Goal: Task Accomplishment & Management: Use online tool/utility

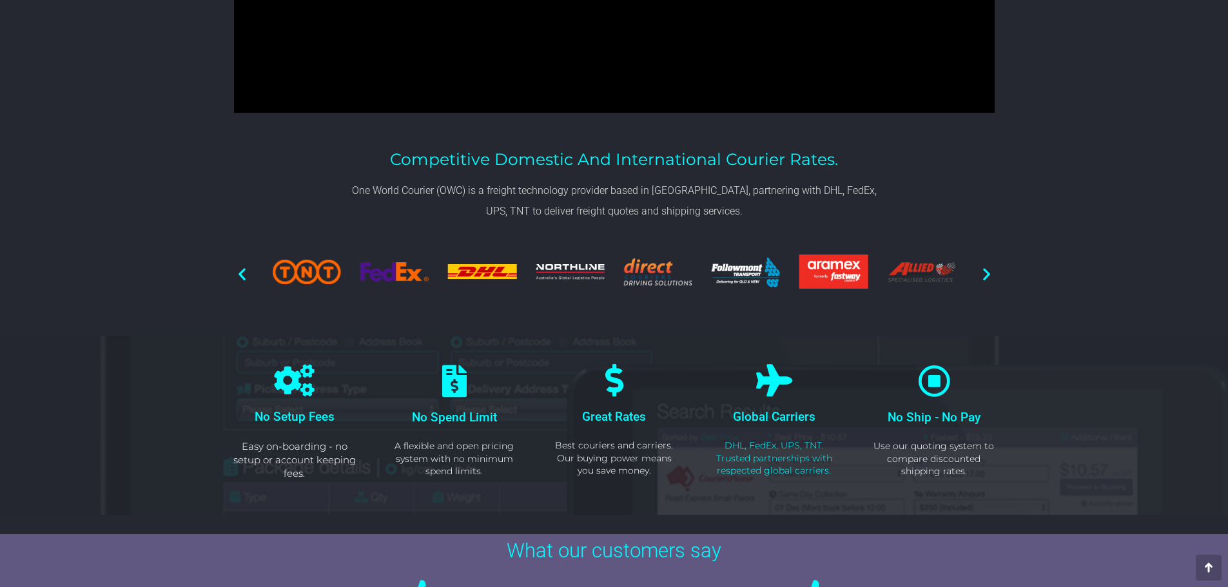
scroll to position [644, 0]
click at [985, 278] on icon "Next slide" at bounding box center [986, 275] width 16 height 16
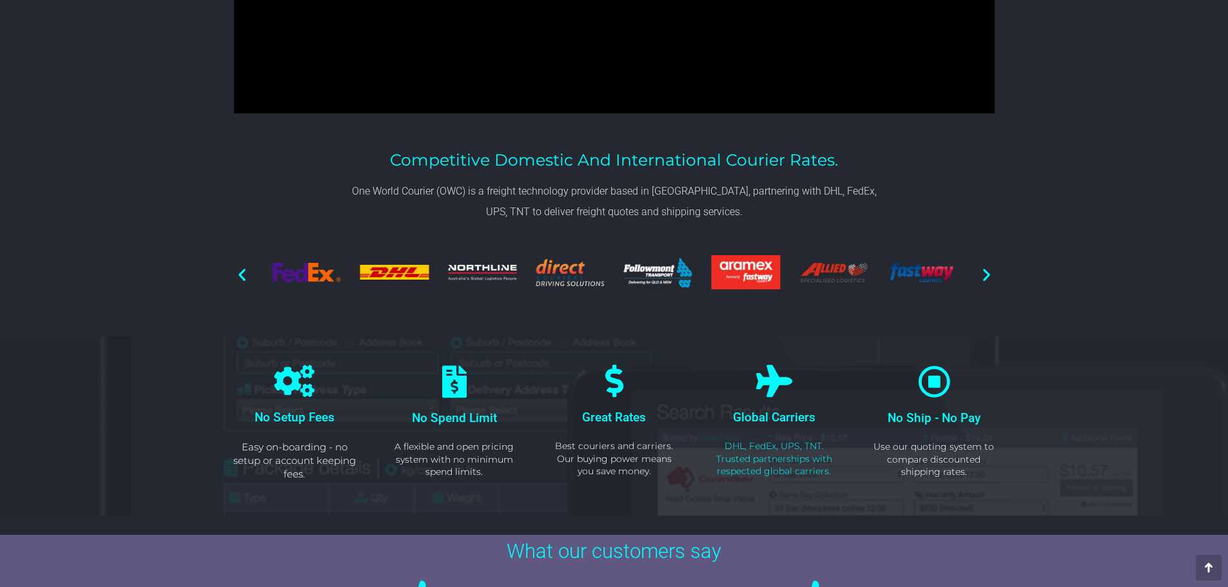
click at [985, 278] on icon "Next slide" at bounding box center [986, 275] width 16 height 16
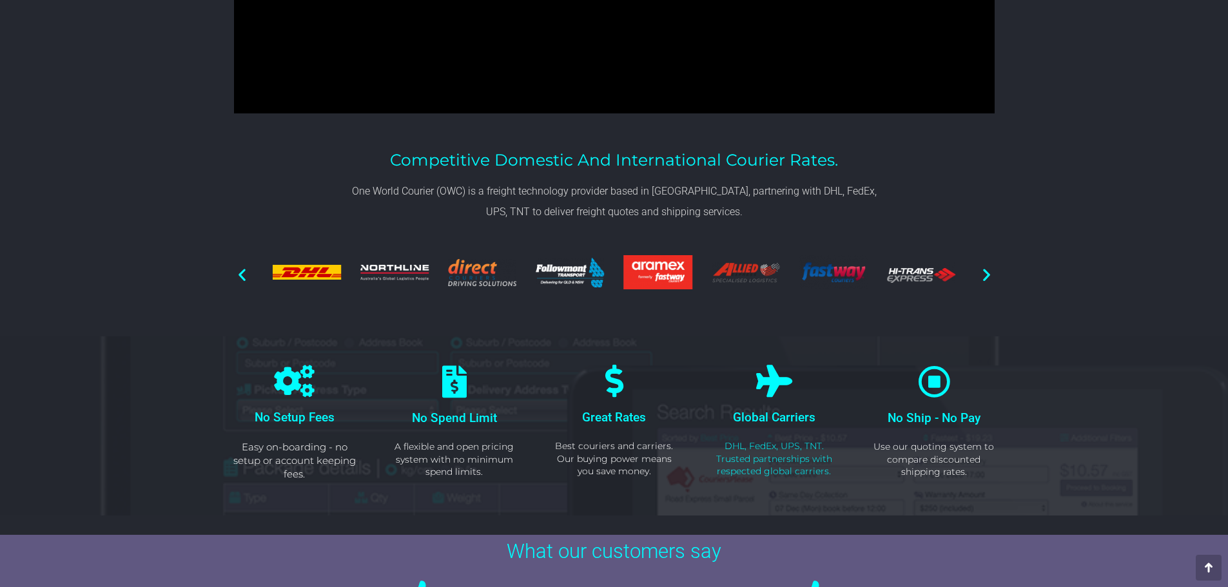
click at [985, 278] on icon "Next slide" at bounding box center [986, 275] width 16 height 16
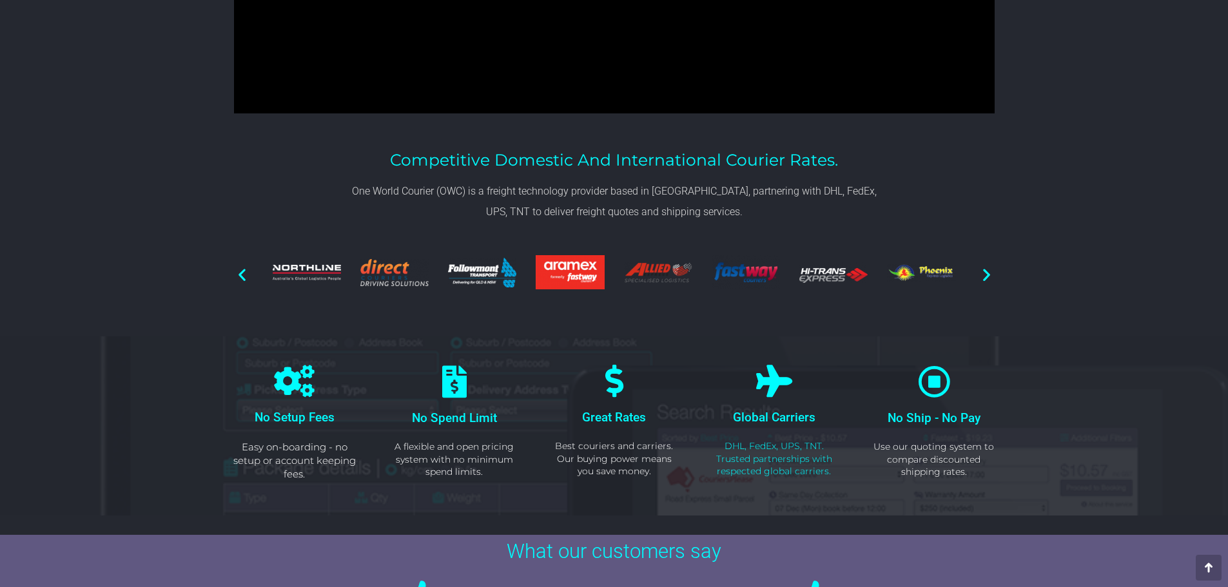
click at [977, 275] on div at bounding box center [614, 274] width 760 height 73
click at [991, 275] on icon "Next slide" at bounding box center [986, 275] width 16 height 16
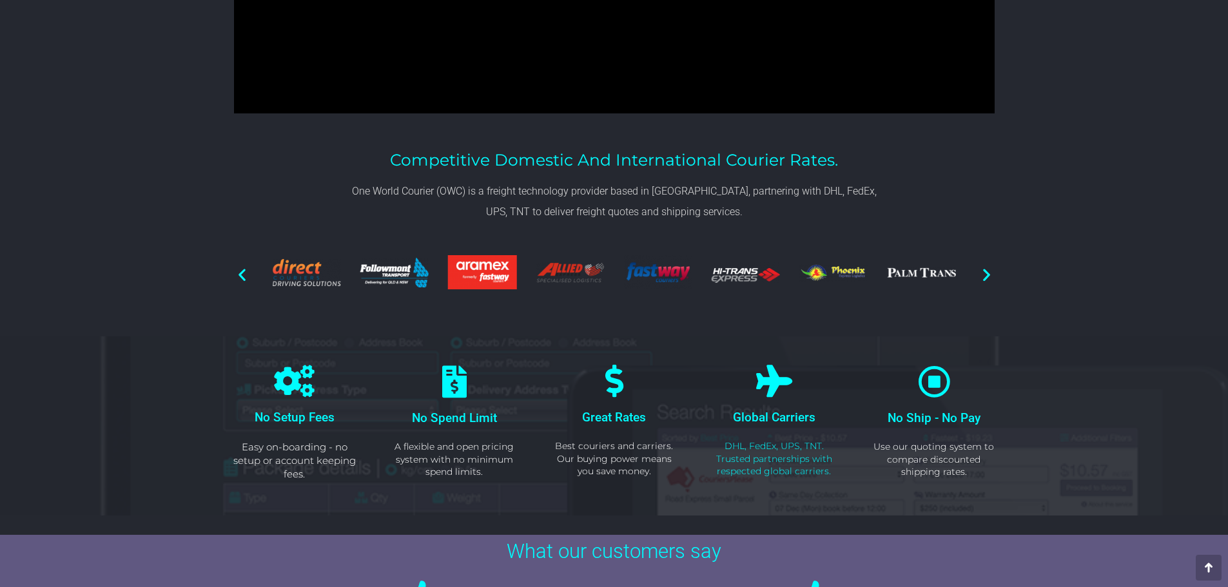
click at [991, 275] on icon "Next slide" at bounding box center [986, 275] width 16 height 16
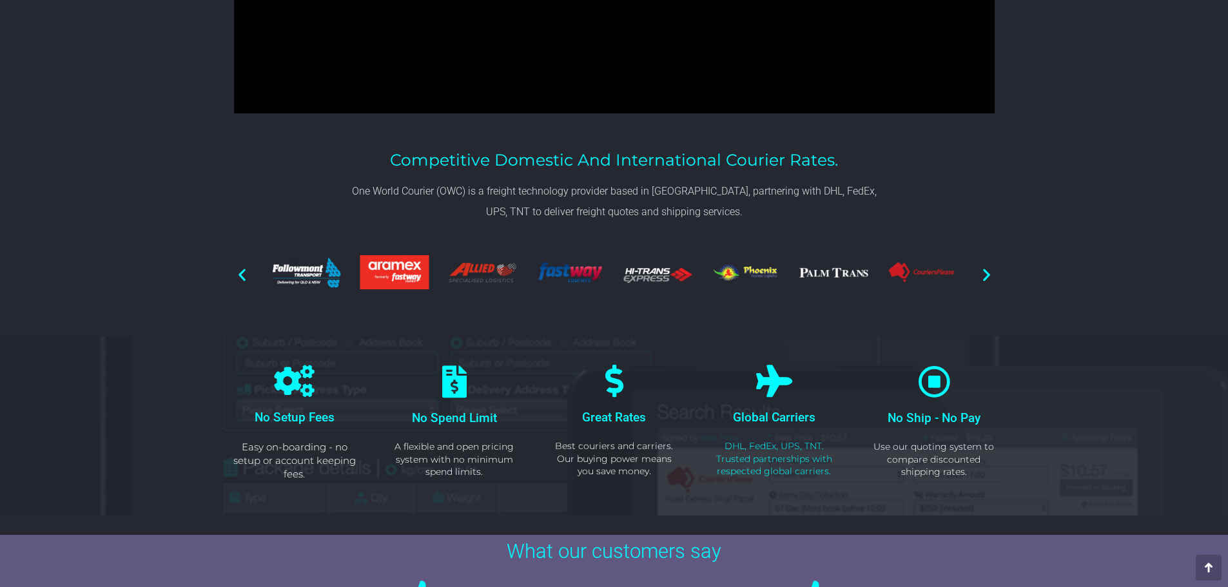
click at [991, 275] on icon "Next slide" at bounding box center [986, 275] width 16 height 16
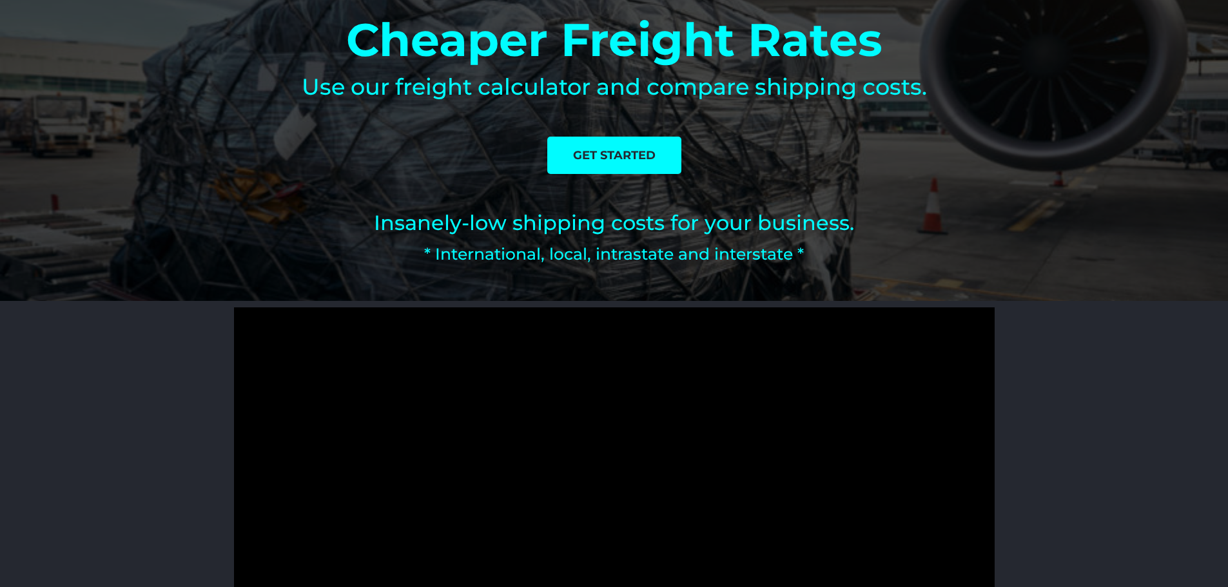
scroll to position [0, 0]
